Goal: Transaction & Acquisition: Download file/media

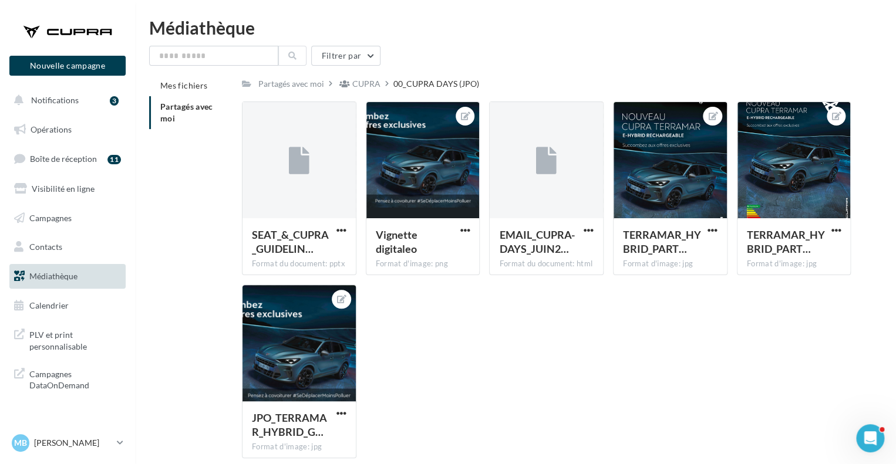
click at [161, 118] on span "Partagés avec moi" at bounding box center [186, 113] width 53 height 22
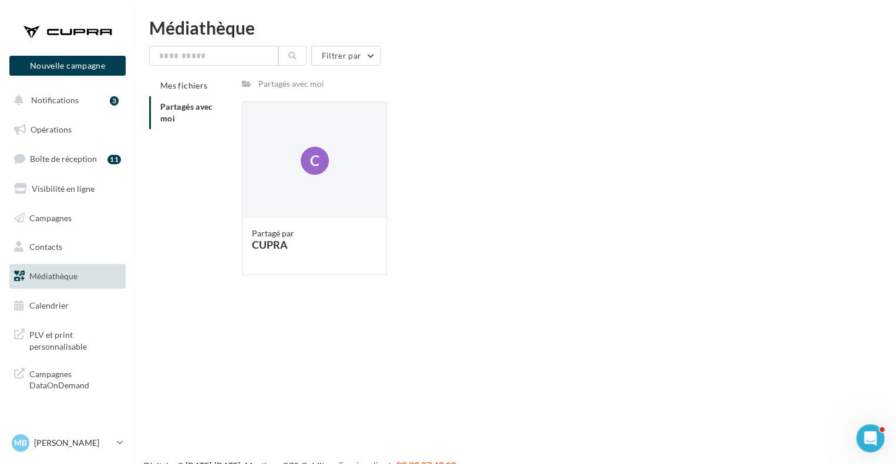
click at [56, 277] on span "Médiathèque" at bounding box center [53, 276] width 48 height 10
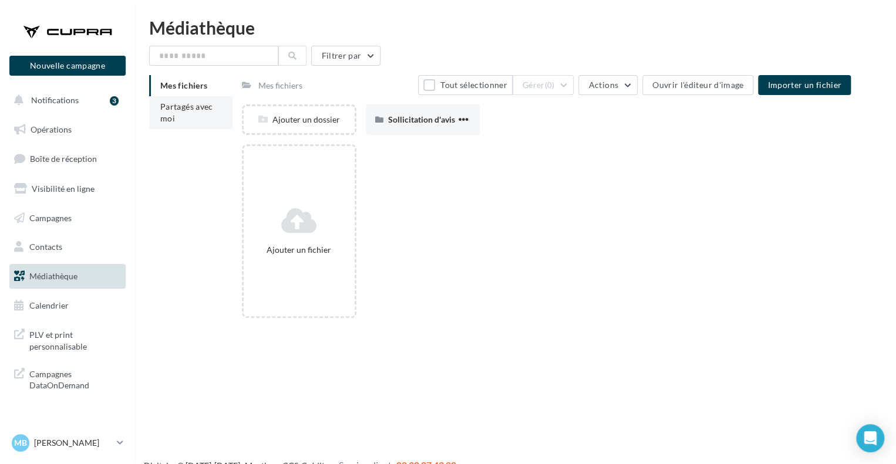
click at [181, 114] on li "Partagés avec moi" at bounding box center [190, 112] width 83 height 33
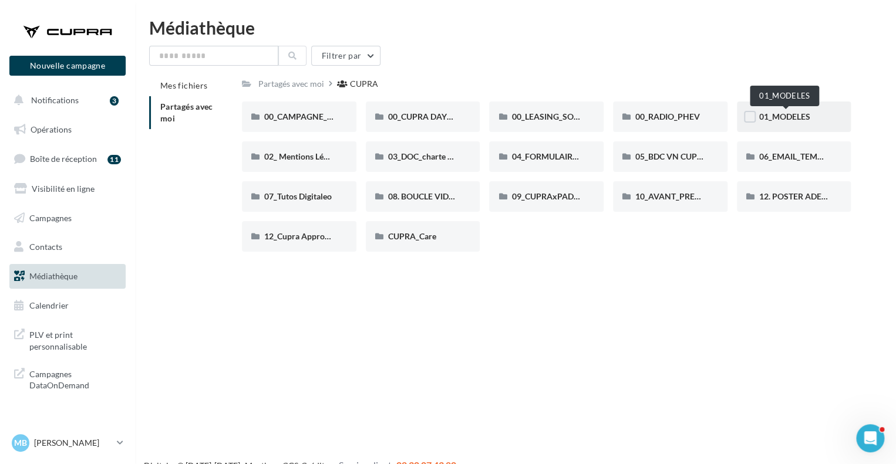
click at [775, 119] on span "01_MODELES" at bounding box center [784, 116] width 51 height 10
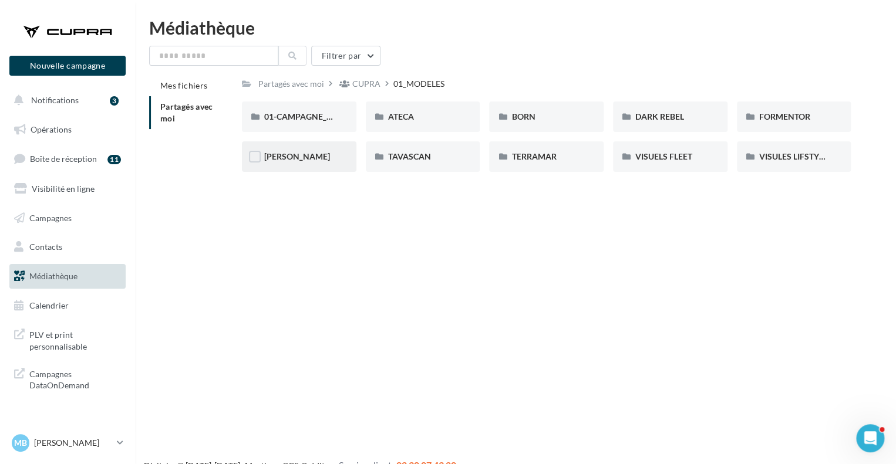
click at [325, 168] on div "[PERSON_NAME]" at bounding box center [299, 156] width 114 height 31
click at [318, 124] on div "00-5 PORTES" at bounding box center [299, 117] width 114 height 31
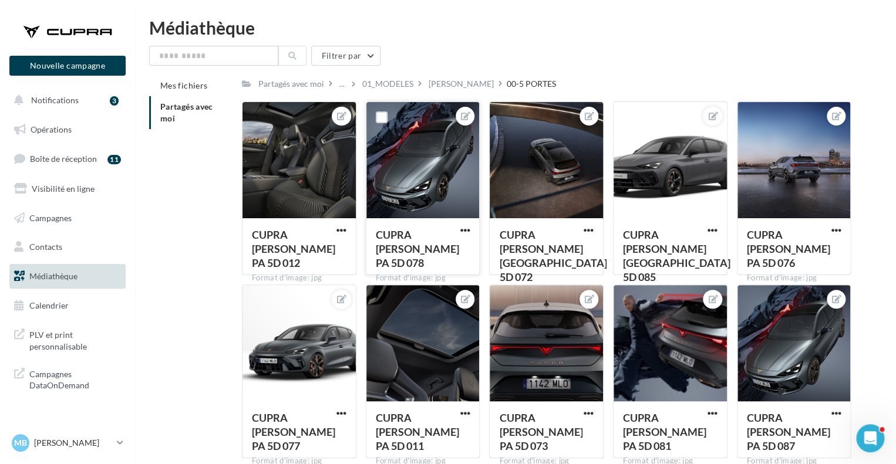
click at [444, 183] on div at bounding box center [422, 160] width 113 height 117
click at [461, 223] on div "CUPRA [PERSON_NAME] [GEOGRAPHIC_DATA] 5D 078 Format d'image: jpg" at bounding box center [422, 245] width 113 height 55
click at [462, 227] on span "button" at bounding box center [464, 230] width 10 height 10
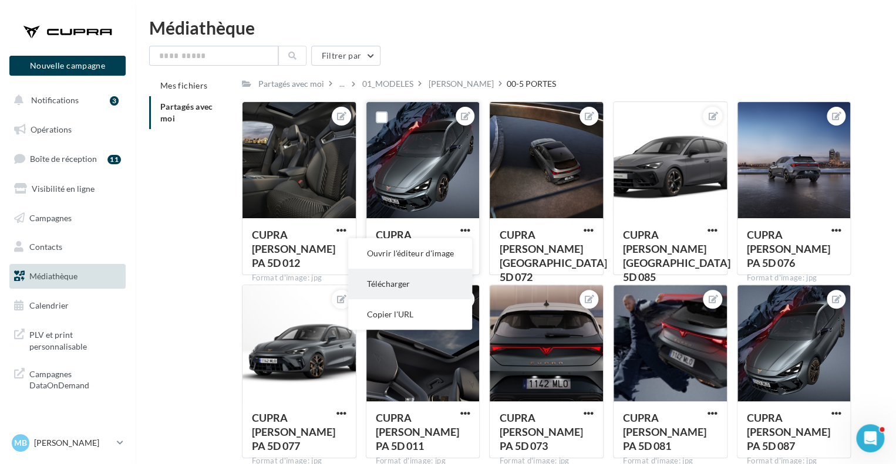
click at [424, 281] on button "Télécharger" at bounding box center [410, 284] width 124 height 31
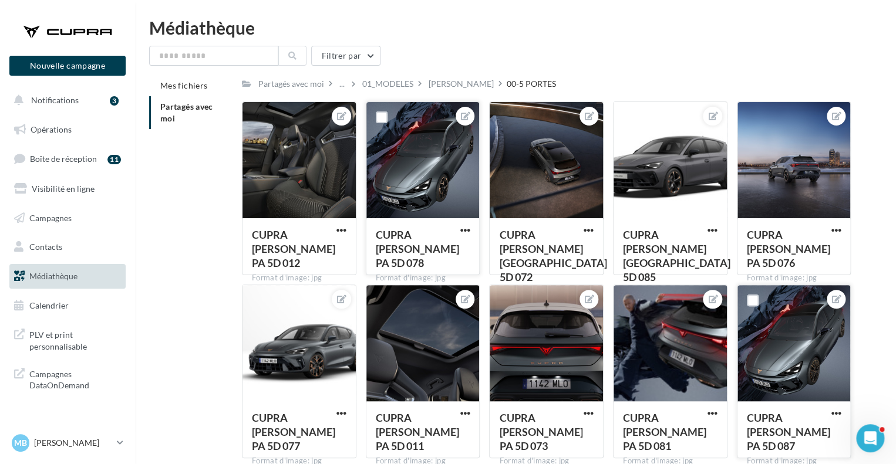
click at [818, 371] on div at bounding box center [793, 343] width 113 height 117
click at [837, 414] on span "button" at bounding box center [835, 413] width 10 height 10
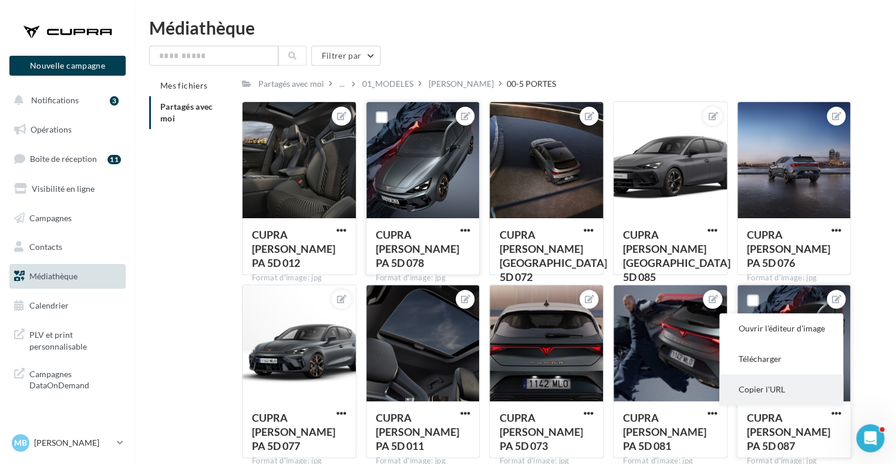
click at [774, 389] on button "Copier l'URL" at bounding box center [781, 389] width 124 height 31
